Goal: Task Accomplishment & Management: Manage account settings

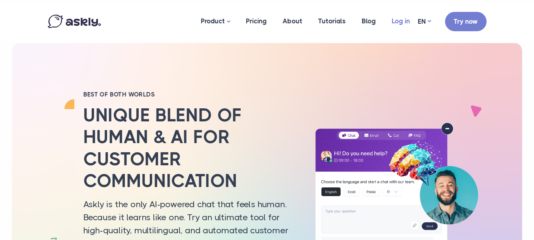
click at [399, 21] on link "Log in" at bounding box center [401, 21] width 34 height 38
click at [399, 23] on link "Log in" at bounding box center [401, 21] width 34 height 38
